Goal: Transaction & Acquisition: Download file/media

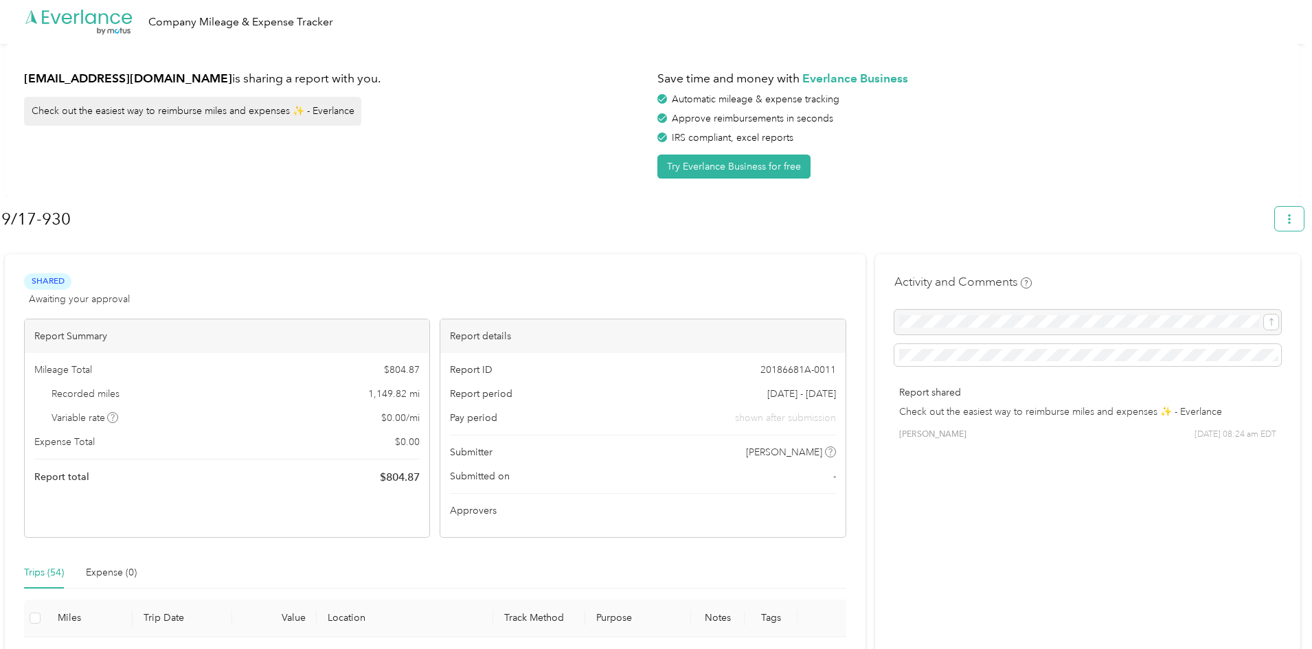
click at [1300, 225] on button "button" at bounding box center [1289, 219] width 29 height 24
click at [1266, 278] on li "Download" at bounding box center [1258, 284] width 95 height 24
click at [1236, 277] on span "Download" at bounding box center [1257, 284] width 45 height 14
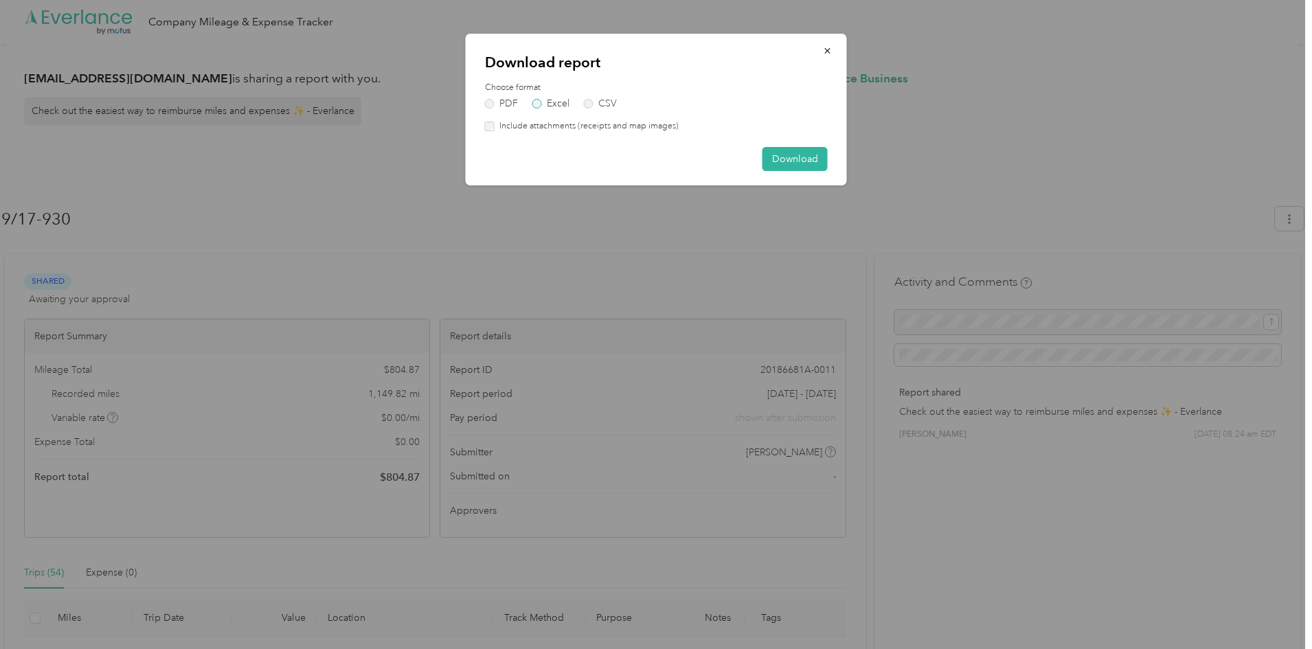
click at [537, 106] on label "Excel" at bounding box center [550, 104] width 37 height 10
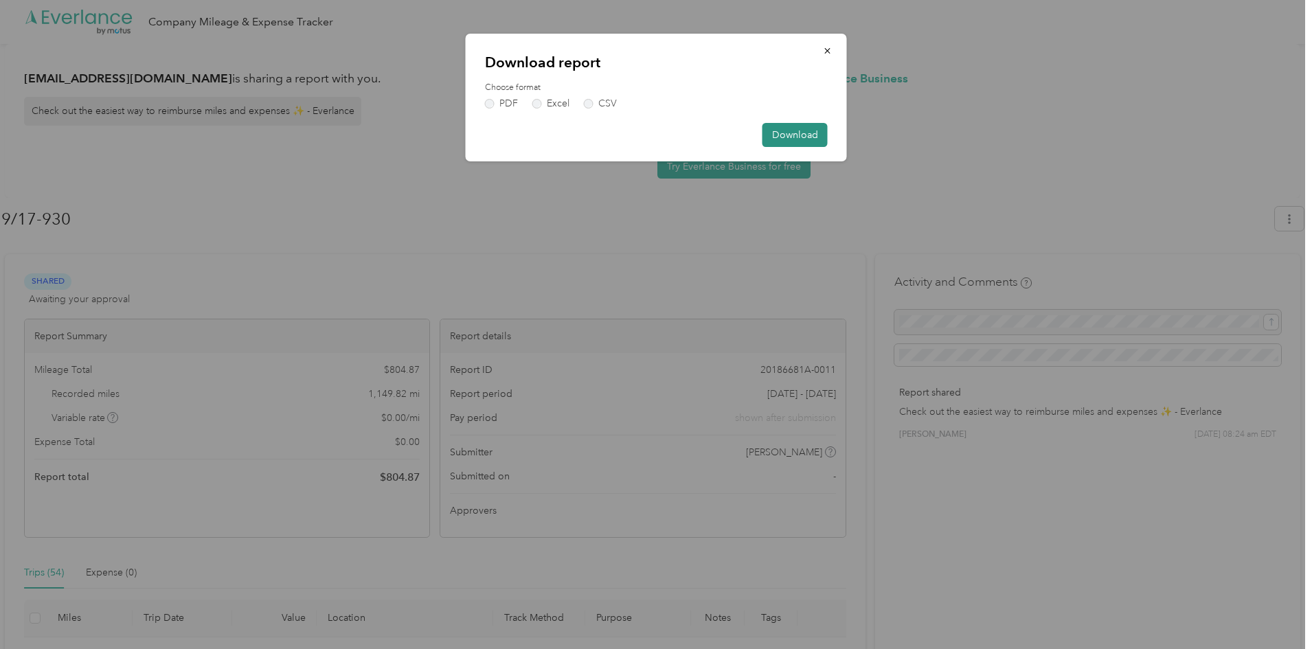
click at [798, 137] on button "Download" at bounding box center [795, 135] width 65 height 24
